Goal: Information Seeking & Learning: Find specific fact

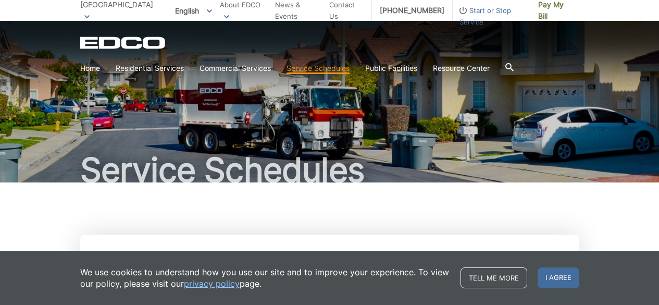
scroll to position [156, 0]
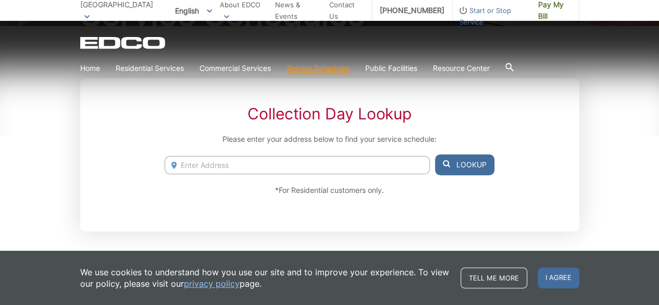
click at [199, 163] on input "Enter Address" at bounding box center [297, 165] width 265 height 18
click at [448, 167] on span at bounding box center [446, 164] width 7 height 11
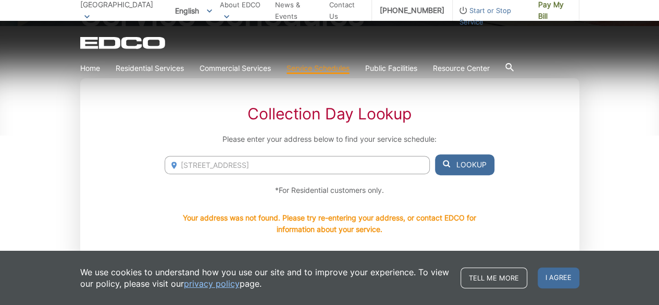
click at [241, 163] on input "[STREET_ADDRESS]" at bounding box center [297, 165] width 265 height 18
click at [446, 166] on icon at bounding box center [446, 163] width 7 height 7
click at [556, 276] on span "I agree" at bounding box center [559, 277] width 42 height 21
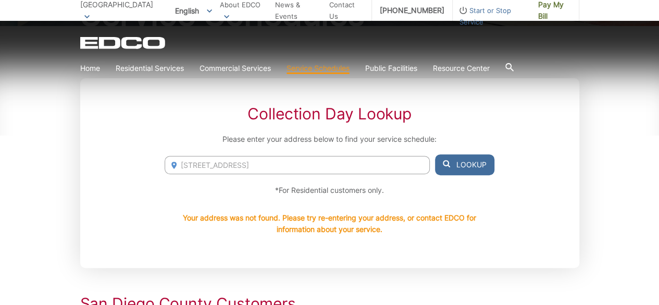
click at [199, 163] on input "[STREET_ADDRESS]" at bounding box center [297, 165] width 265 height 18
click at [449, 162] on icon at bounding box center [446, 163] width 7 height 7
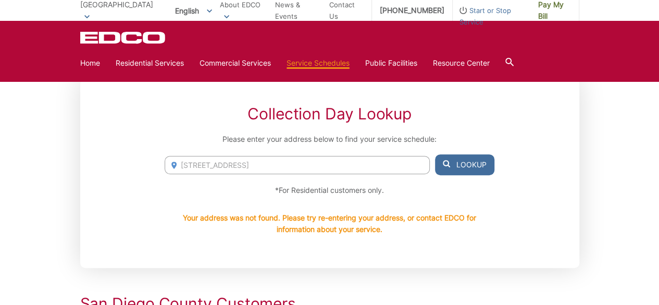
click at [284, 162] on input "[STREET_ADDRESS]" at bounding box center [297, 165] width 265 height 18
click at [180, 165] on input "[STREET_ADDRESS]" at bounding box center [297, 165] width 265 height 18
type input "[STREET_ADDRESS] diego"
click at [452, 169] on button "Lookup" at bounding box center [464, 164] width 59 height 21
click at [451, 168] on button "Lookup" at bounding box center [464, 164] width 59 height 21
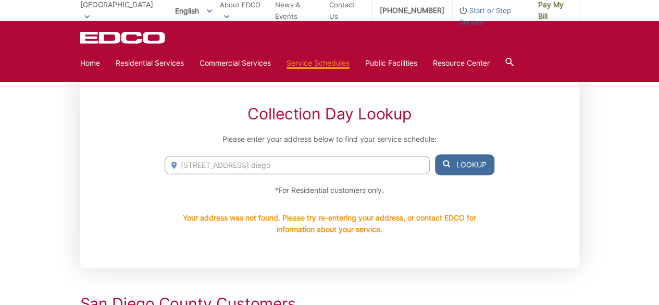
click at [451, 168] on button "Lookup" at bounding box center [464, 164] width 59 height 21
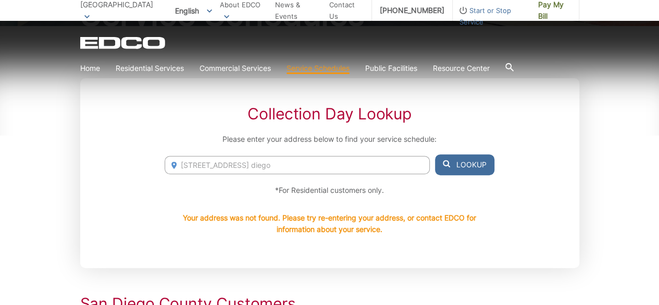
drag, startPoint x: 303, startPoint y: 163, endPoint x: 137, endPoint y: 161, distance: 166.3
click at [137, 161] on div "Collection Day Lookup Please enter your address below to find your service sche…" at bounding box center [329, 173] width 499 height 190
type input "thorn [GEOGRAPHIC_DATA]"
click at [446, 170] on button "Lookup" at bounding box center [464, 164] width 59 height 21
drag, startPoint x: 257, startPoint y: 165, endPoint x: 158, endPoint y: 165, distance: 99.0
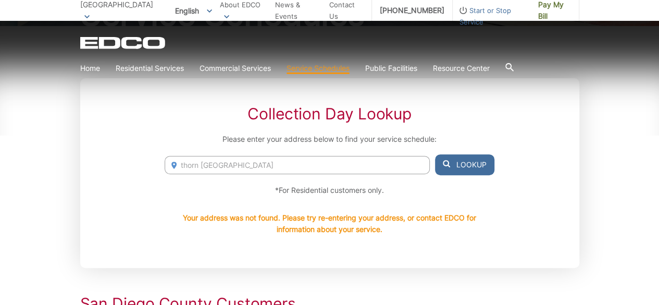
click at [158, 165] on div "Collection Day Lookup Please enter your address below to find your service sche…" at bounding box center [329, 173] width 499 height 190
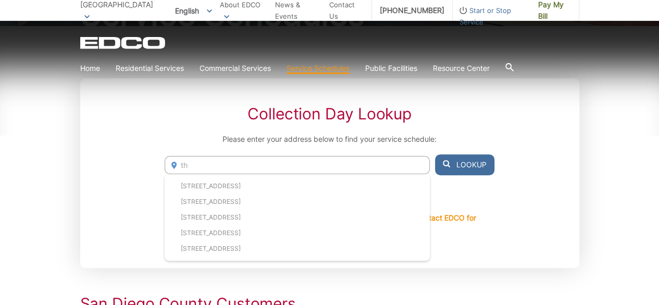
type input "t"
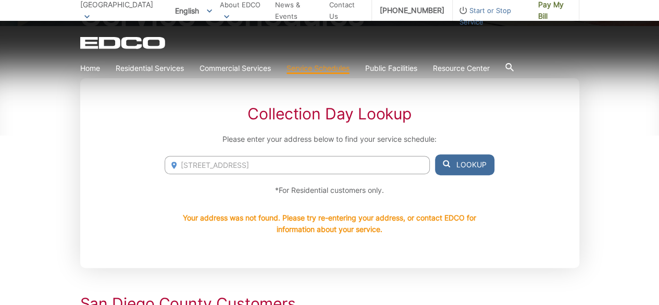
type input "[STREET_ADDRESS]"
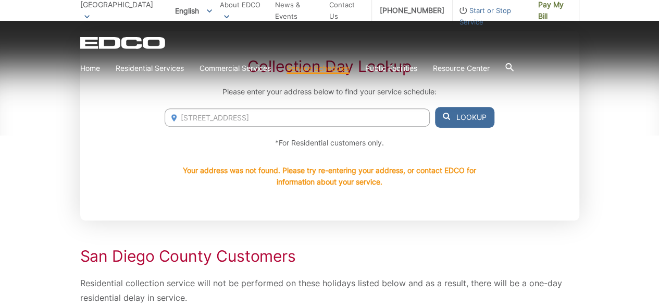
scroll to position [208, 0]
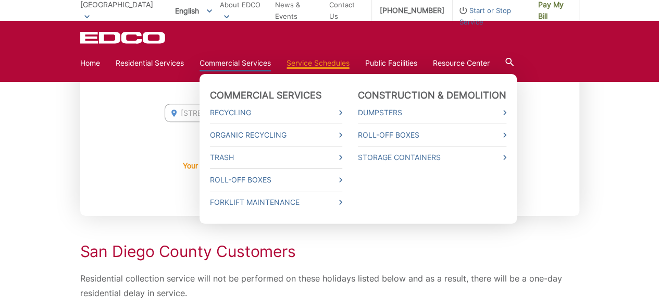
click at [221, 63] on link "Commercial Services" at bounding box center [235, 62] width 71 height 11
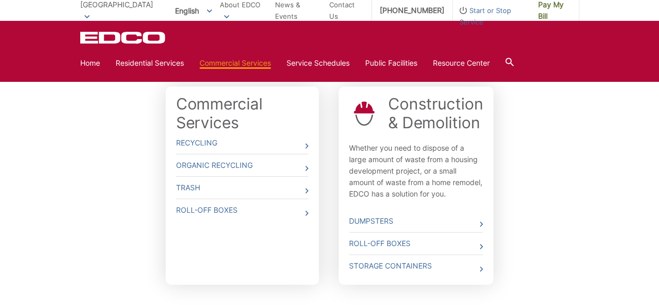
scroll to position [313, 0]
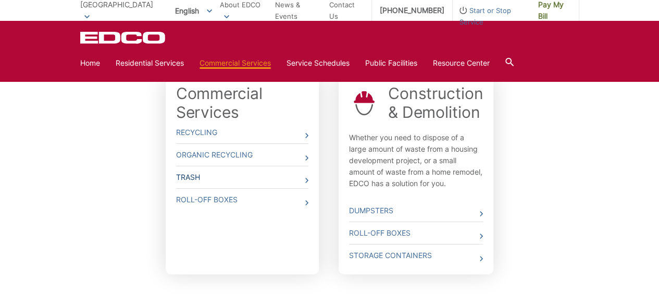
click at [206, 173] on link "Trash" at bounding box center [242, 177] width 132 height 22
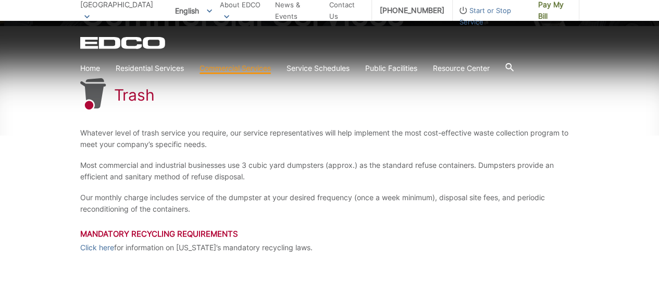
scroll to position [52, 0]
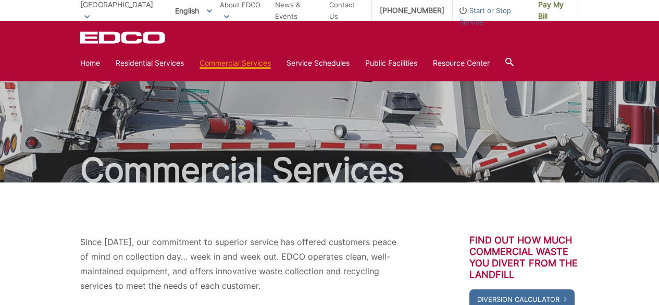
scroll to position [311, 0]
